Goal: Transaction & Acquisition: Purchase product/service

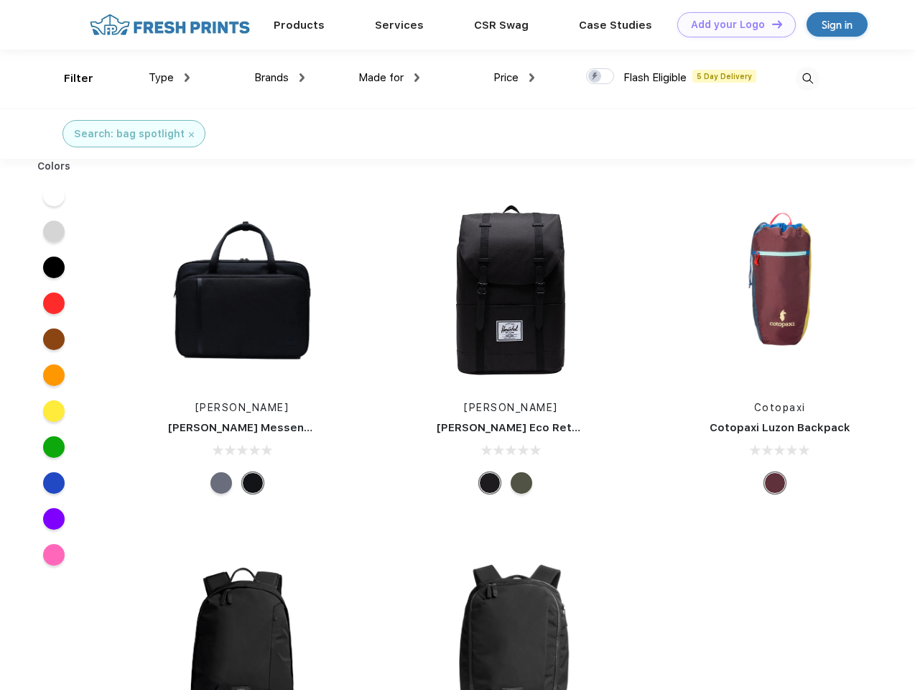
click at [731, 24] on link "Add your Logo Design Tool" at bounding box center [736, 24] width 119 height 25
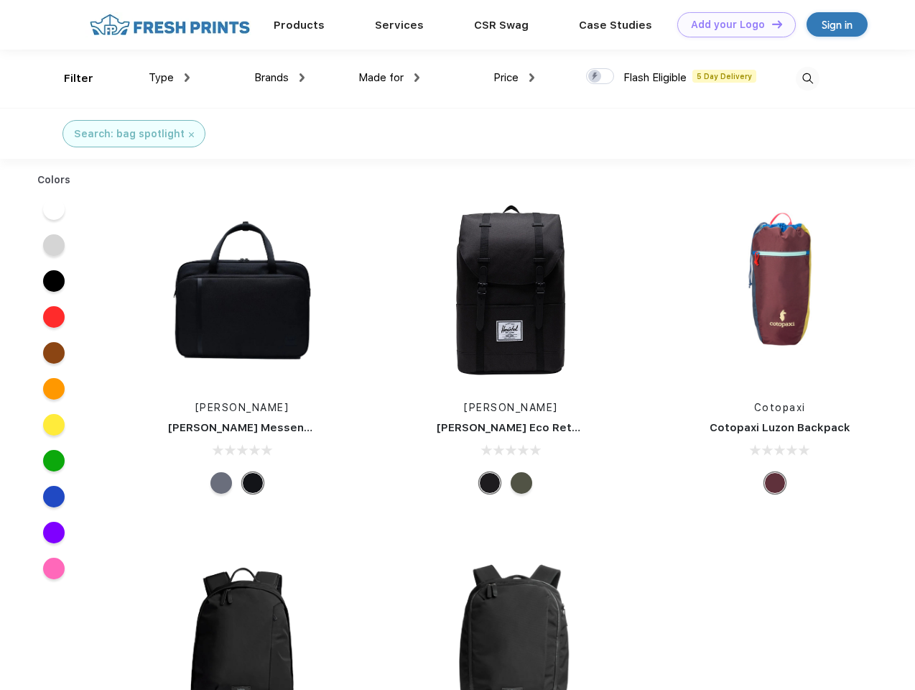
click at [0, 0] on div "Design Tool" at bounding box center [0, 0] width 0 height 0
click at [771, 24] on link "Add your Logo Design Tool" at bounding box center [736, 24] width 119 height 25
click at [69, 78] on div "Filter" at bounding box center [78, 78] width 29 height 17
click at [170, 78] on span "Type" at bounding box center [161, 77] width 25 height 13
click at [279, 78] on span "Brands" at bounding box center [271, 77] width 34 height 13
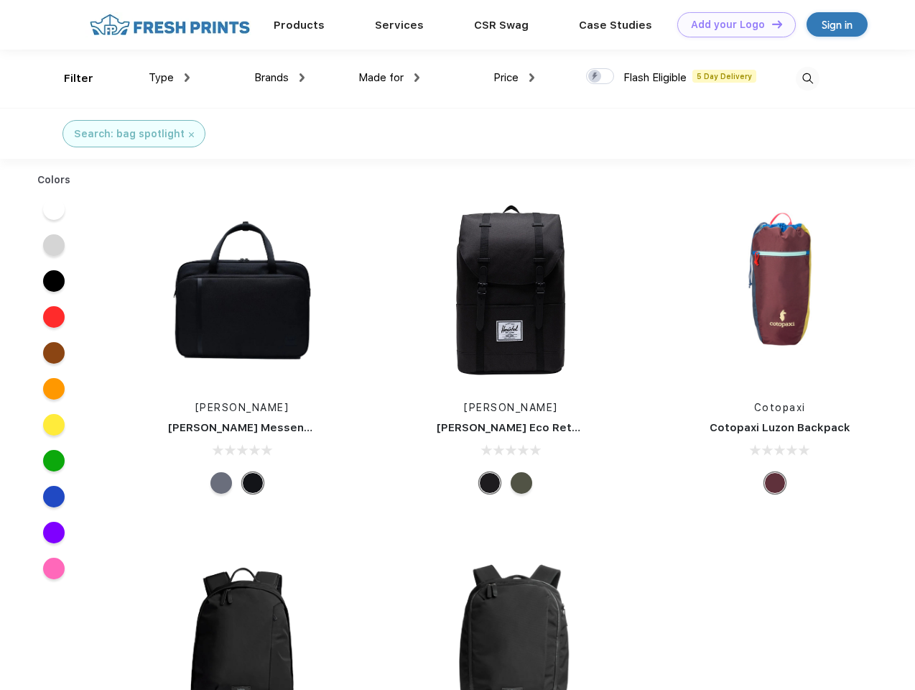
click at [389, 78] on span "Made for" at bounding box center [380, 77] width 45 height 13
click at [514, 78] on span "Price" at bounding box center [506, 77] width 25 height 13
click at [601, 77] on div at bounding box center [600, 76] width 28 height 16
click at [596, 77] on input "checkbox" at bounding box center [590, 72] width 9 height 9
click at [807, 78] on img at bounding box center [808, 79] width 24 height 24
